Goal: Information Seeking & Learning: Learn about a topic

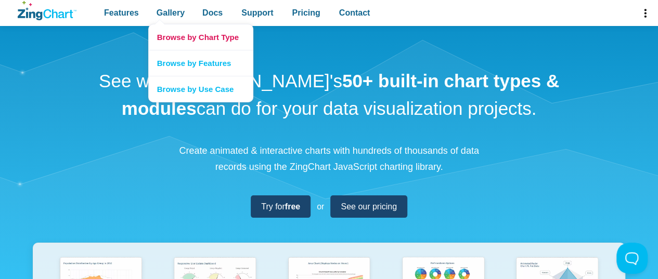
click at [177, 39] on link "Browse by Chart Type" at bounding box center [201, 36] width 104 height 25
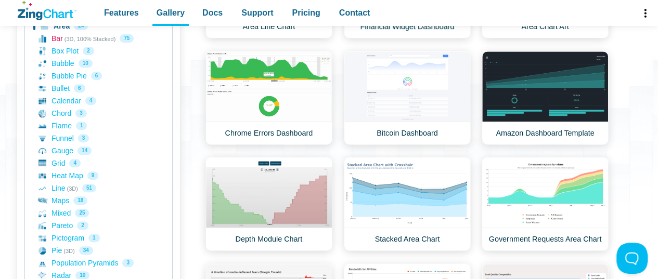
click at [61, 36] on link "Bar (3D, 100% Stacked) 75" at bounding box center [98, 38] width 120 height 12
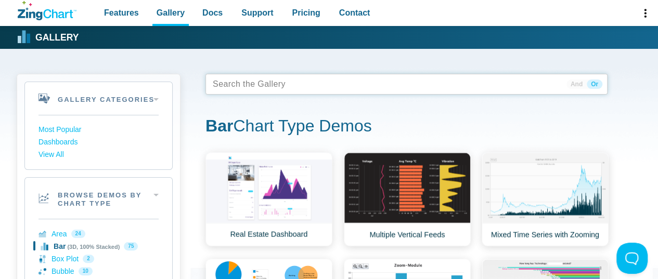
click at [388, 84] on tags "App Content" at bounding box center [406, 84] width 402 height 21
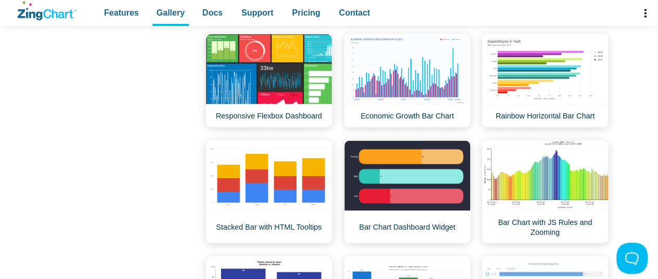
scroll to position [884, 0]
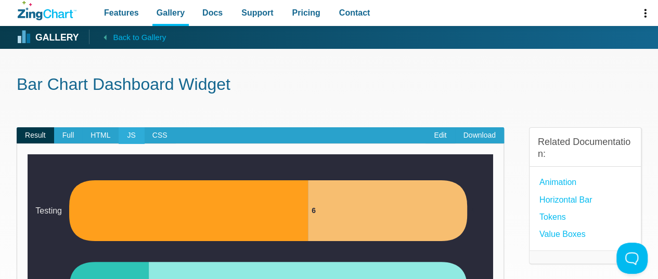
click at [129, 136] on span "JS" at bounding box center [131, 135] width 25 height 17
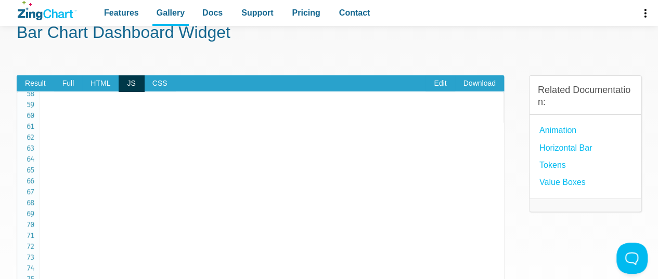
scroll to position [572, 0]
click at [36, 88] on span "Result" at bounding box center [35, 83] width 37 height 17
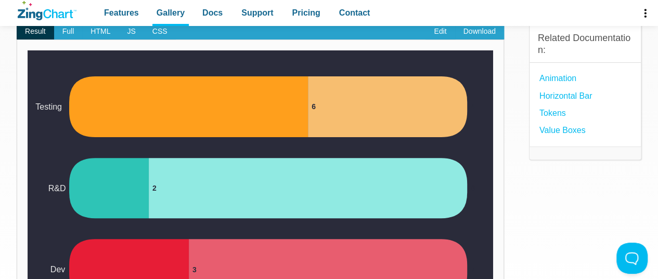
scroll to position [52, 0]
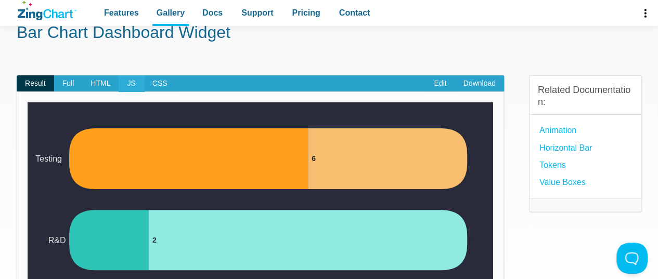
click at [130, 85] on span "JS" at bounding box center [131, 83] width 25 height 17
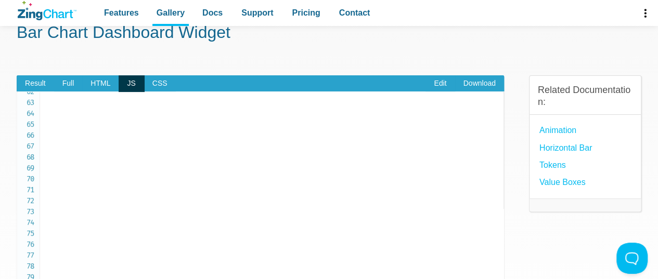
scroll to position [728, 0]
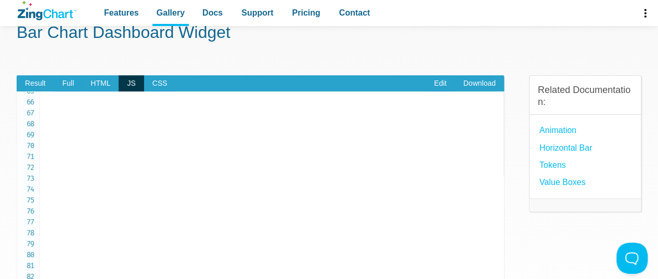
drag, startPoint x: 59, startPoint y: 259, endPoint x: 117, endPoint y: 174, distance: 102.5
click at [35, 187] on pre "let chartConfig = { type : 'hbar' , backgroundColor : '#2A2B3A' , plot : { tool…" at bounding box center [260, 228] width 487 height 275
click at [440, 82] on link "Edit" at bounding box center [439, 83] width 29 height 17
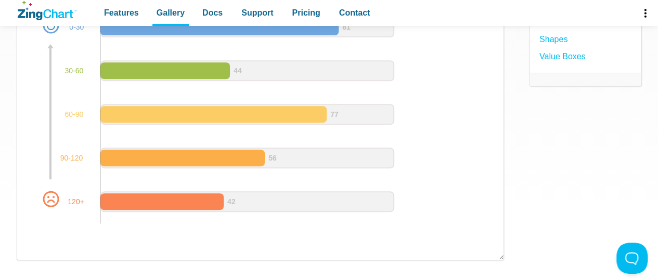
scroll to position [156, 0]
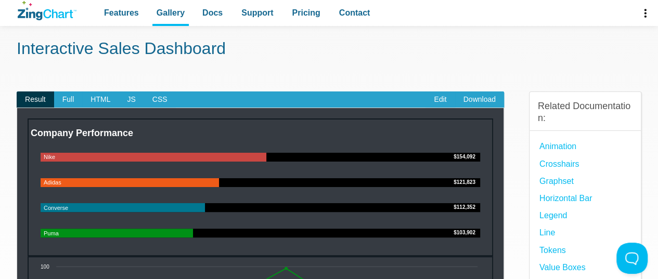
scroll to position [52, 0]
